Goal: Navigation & Orientation: Find specific page/section

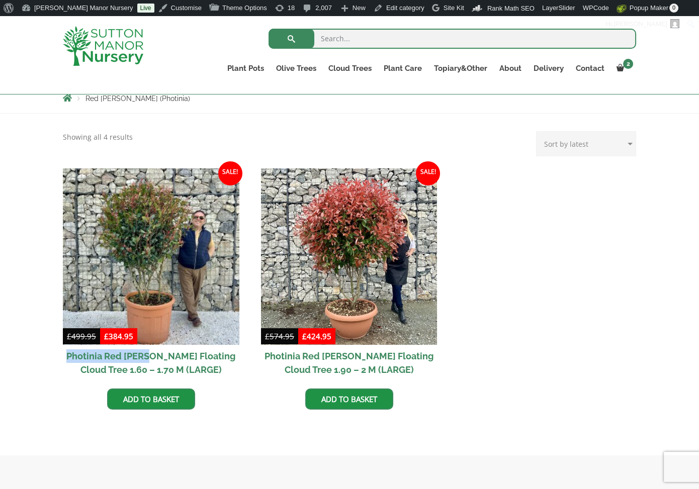
click at [106, 47] on img at bounding box center [103, 46] width 80 height 40
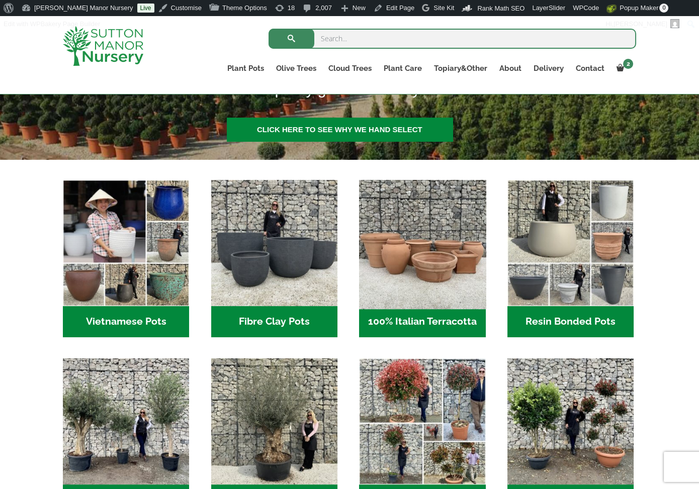
click at [422, 254] on img "Visit product category 100% Italian Terracotta" at bounding box center [422, 243] width 133 height 133
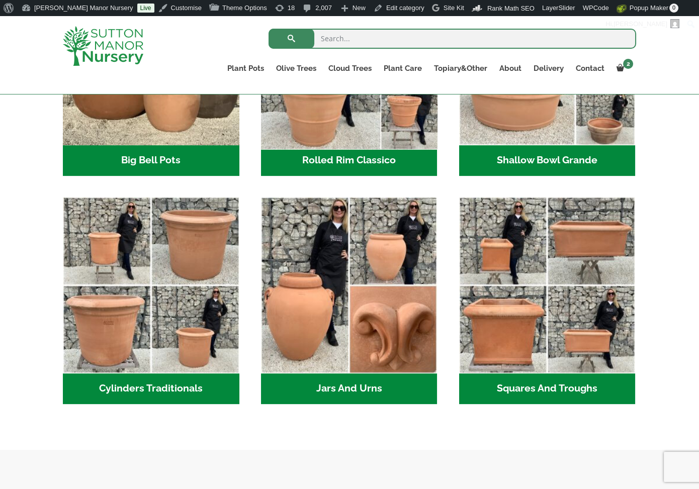
scroll to position [352, 0]
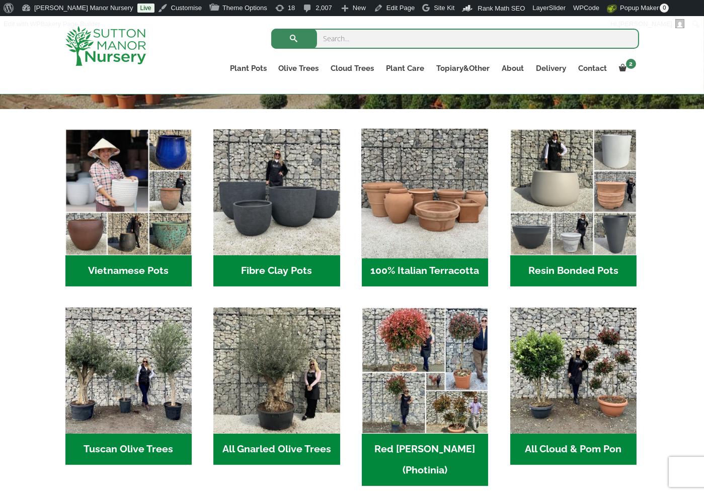
click at [428, 170] on img "Visit product category 100% Italian Terracotta" at bounding box center [425, 192] width 133 height 133
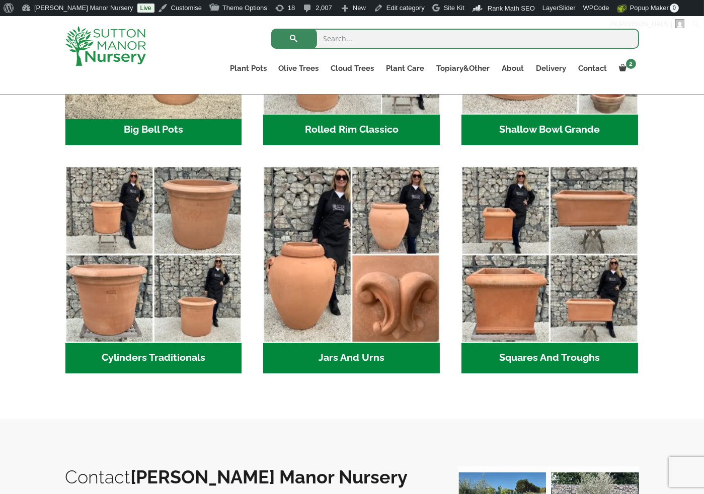
scroll to position [485, 0]
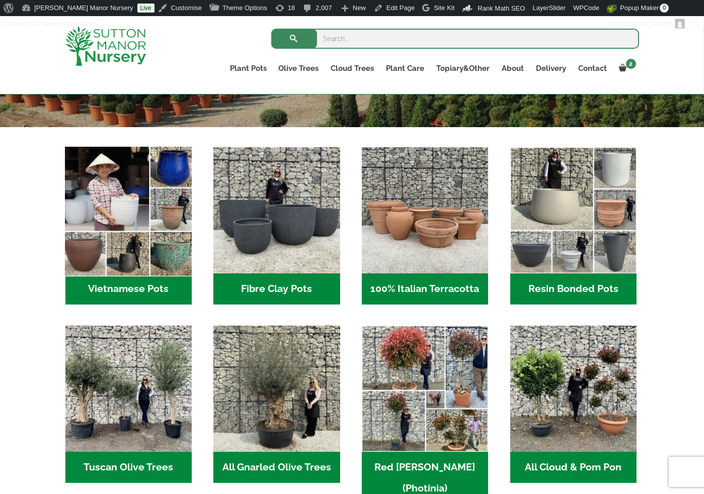
click at [122, 218] on img "Visit product category Vietnamese Pots" at bounding box center [128, 210] width 133 height 133
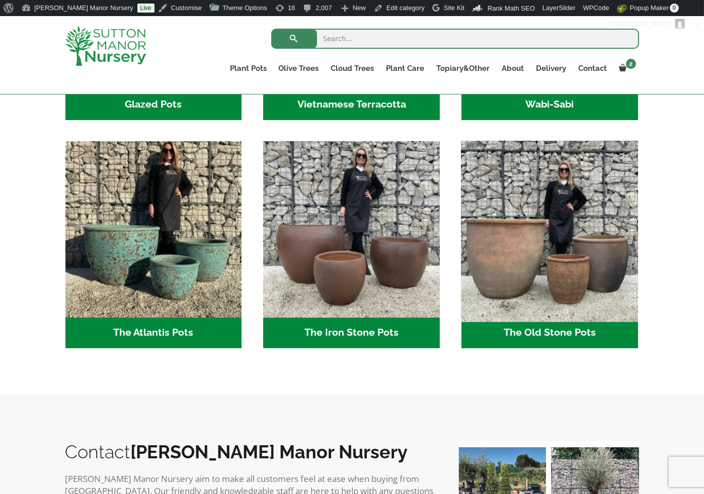
scroll to position [553, 0]
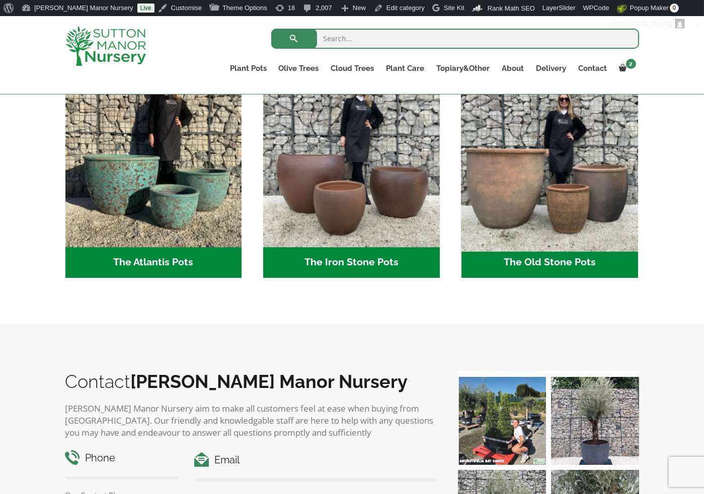
click at [563, 214] on img "Visit product category The Old Stone Pots" at bounding box center [549, 158] width 185 height 185
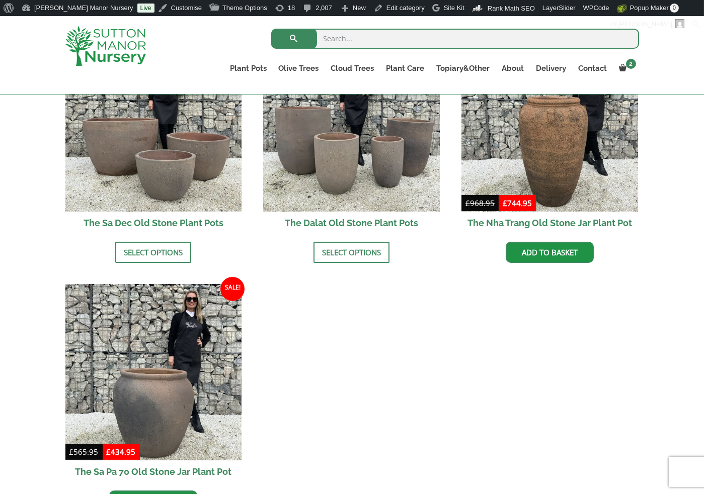
scroll to position [686, 0]
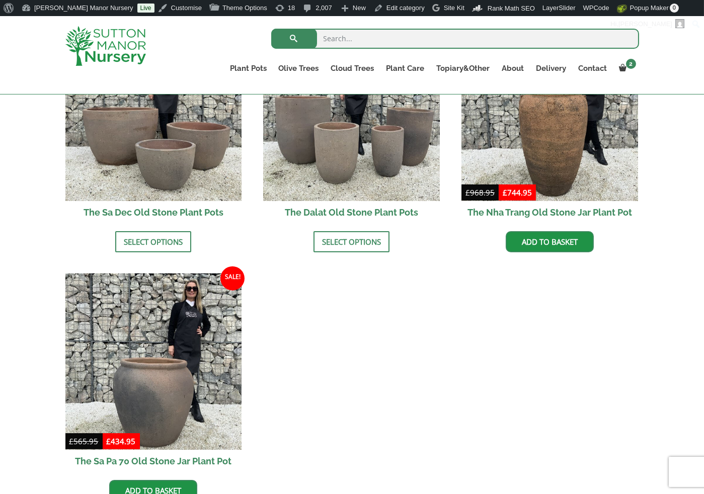
click at [132, 60] on img at bounding box center [105, 46] width 80 height 40
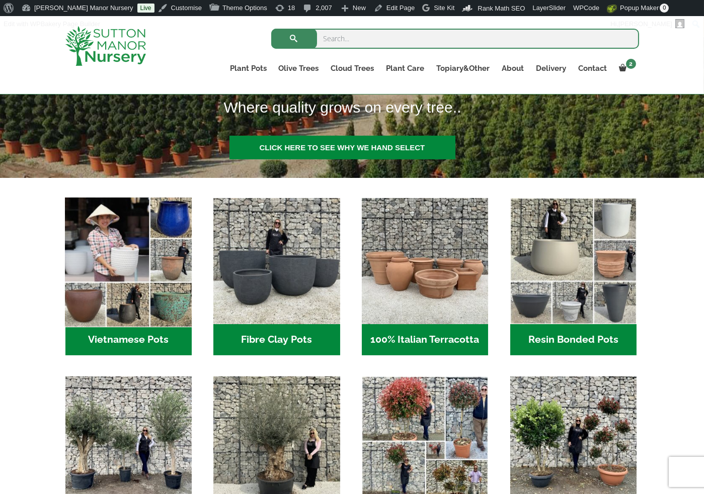
click at [87, 301] on img "Visit product category Vietnamese Pots" at bounding box center [128, 261] width 133 height 133
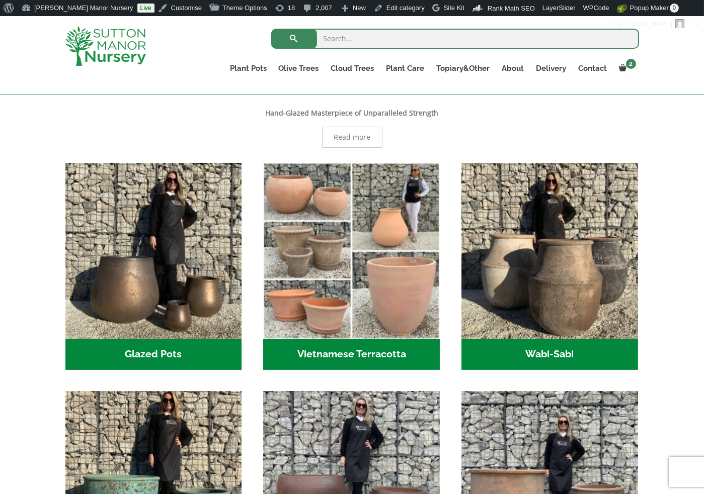
click at [37, 340] on div "XL Vietnamese Garden Pots Hand-Glazed Masterpiece of Unparalleled Strength As a…" at bounding box center [352, 354] width 704 height 580
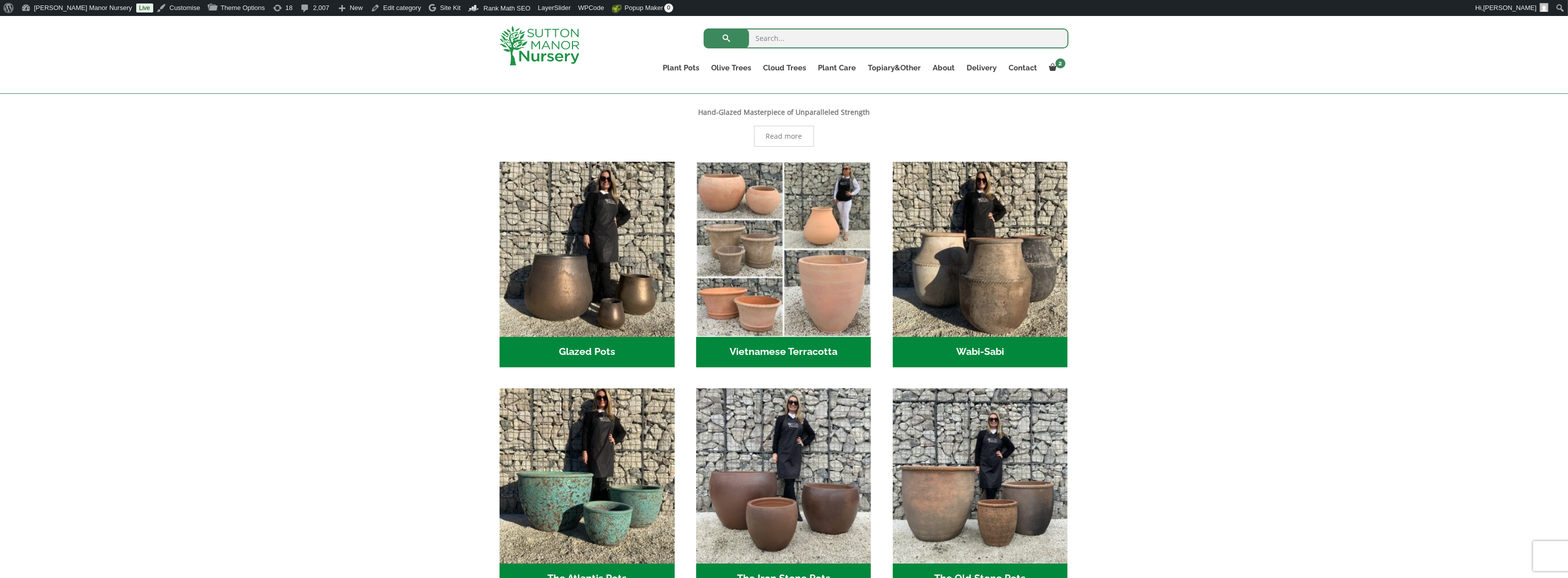
click at [341, 371] on div "XL Vietnamese Garden Pots Hand-Glazed Masterpiece of Unparalleled Strength As a…" at bounding box center [784, 352] width 1568 height 576
